Goal: Task Accomplishment & Management: Complete application form

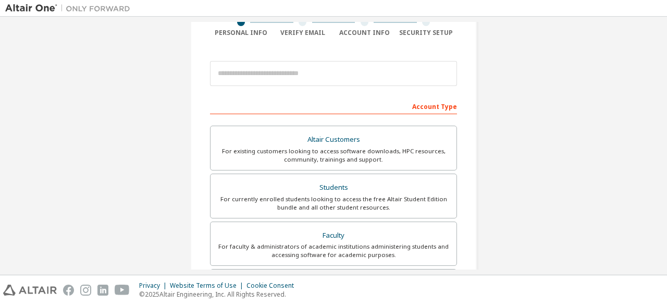
scroll to position [91, 0]
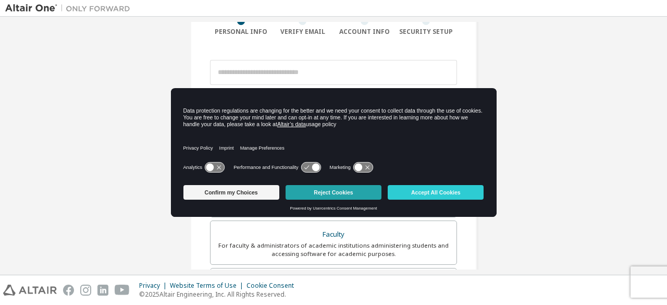
click at [365, 191] on button "Reject Cookies" at bounding box center [333, 192] width 96 height 15
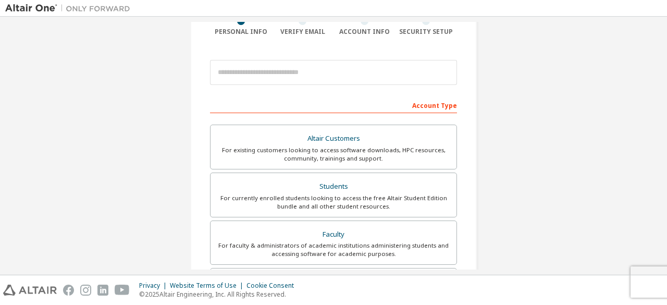
scroll to position [106, 0]
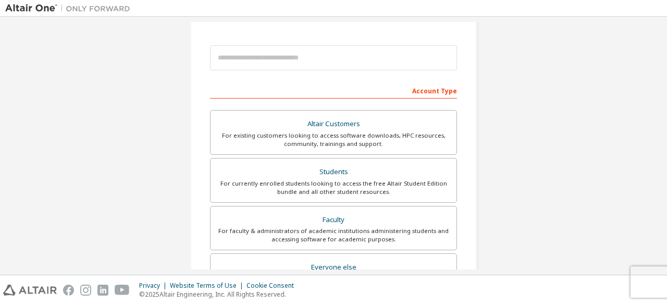
click at [365, 191] on div "For currently enrolled students looking to access the free Altair Student Editi…" at bounding box center [333, 187] width 233 height 17
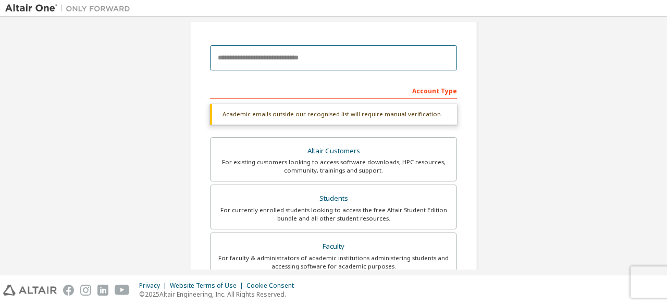
click at [360, 60] on input "email" at bounding box center [333, 57] width 247 height 25
drag, startPoint x: 327, startPoint y: 64, endPoint x: 133, endPoint y: 52, distance: 194.2
click at [133, 52] on div "**********" at bounding box center [333, 205] width 656 height 579
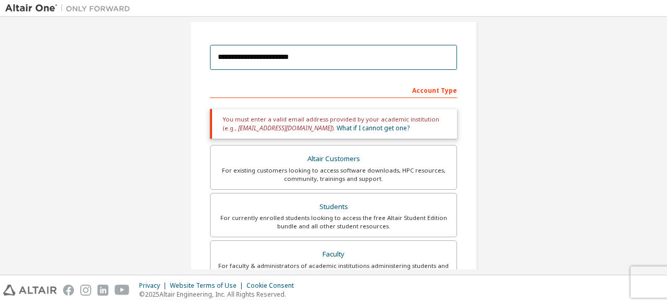
type input "*"
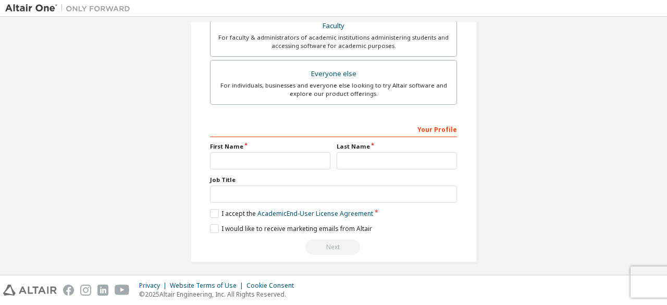
scroll to position [328, 0]
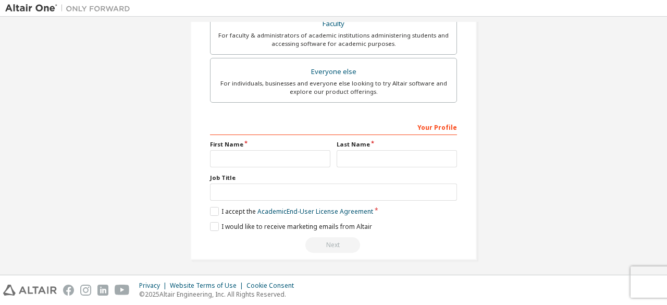
type input "**********"
click at [276, 156] on input "text" at bounding box center [270, 158] width 120 height 17
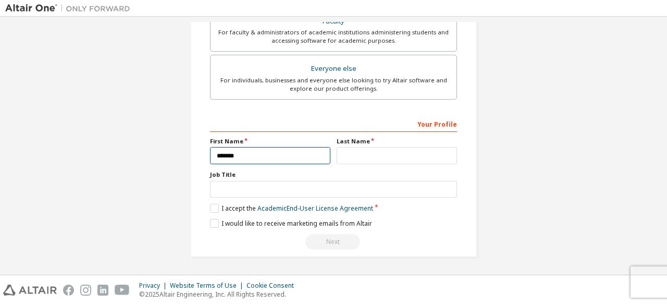
scroll to position [301, 0]
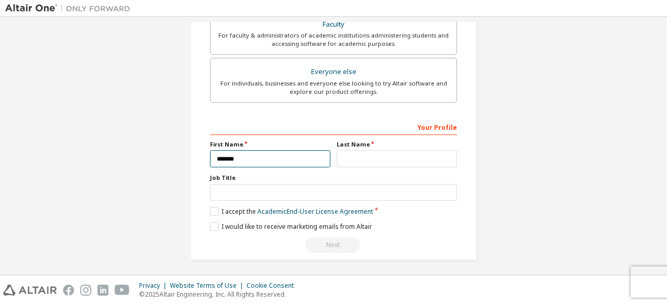
type input "*******"
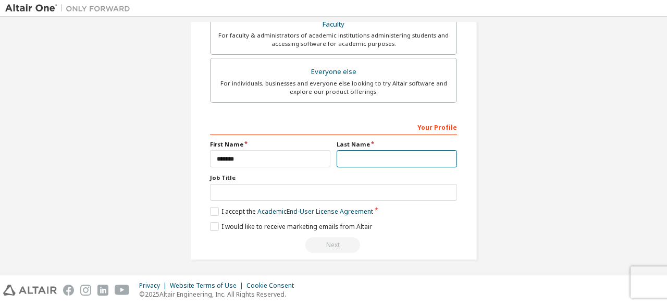
click at [346, 157] on input "text" at bounding box center [396, 158] width 120 height 17
type input "****"
click at [212, 210] on label "I accept the Academic End-User License Agreement" at bounding box center [291, 211] width 163 height 9
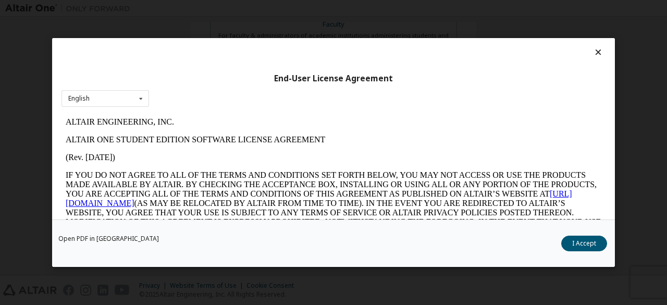
scroll to position [0, 0]
click at [590, 238] on button "I Accept" at bounding box center [584, 243] width 46 height 16
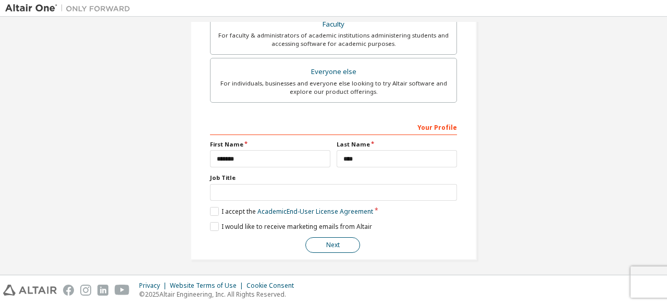
click at [342, 241] on button "Next" at bounding box center [332, 245] width 55 height 16
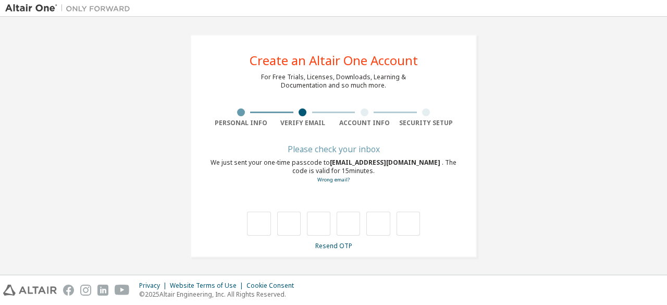
type input "*"
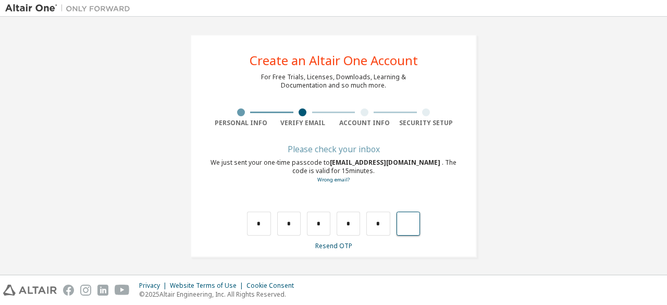
type input "*"
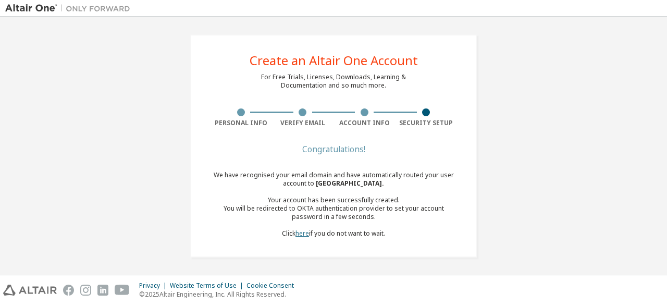
click at [301, 233] on link "here" at bounding box center [302, 233] width 14 height 9
